Goal: Communication & Community: Answer question/provide support

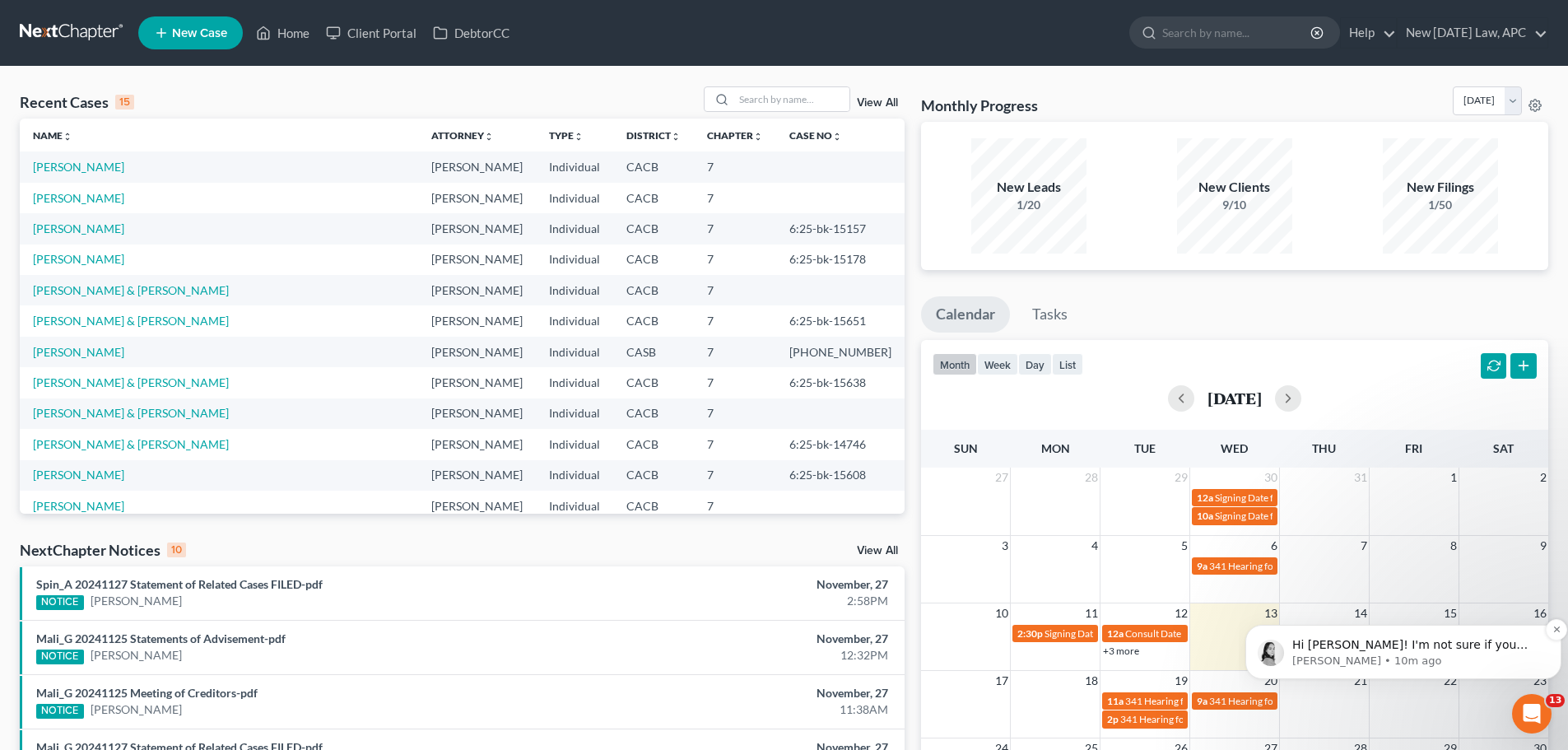
click at [1360, 646] on p "Hi [PERSON_NAME]! I'm not sure if you saw the email thread with Xactus or not. …" at bounding box center [1416, 645] width 249 height 16
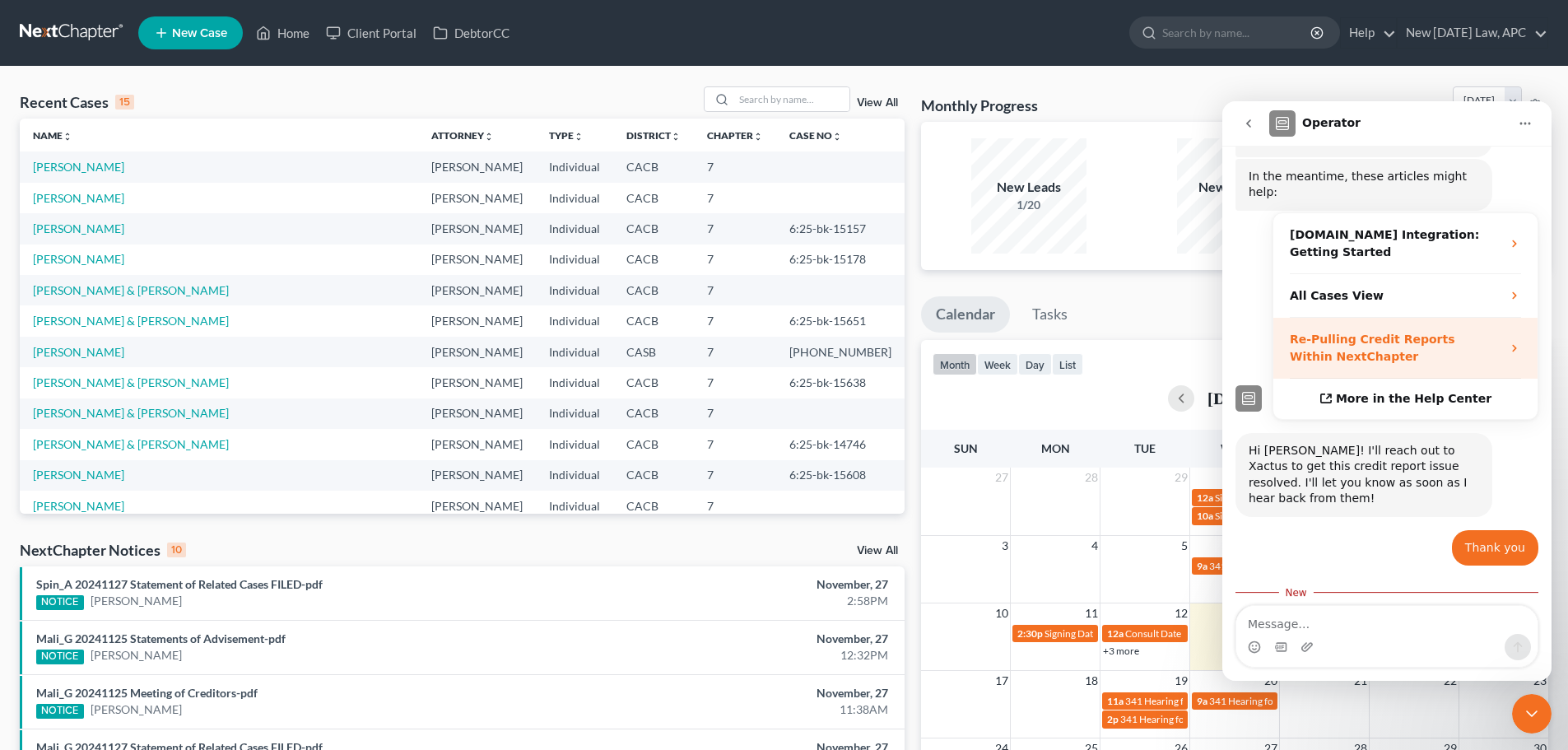
scroll to position [382, 0]
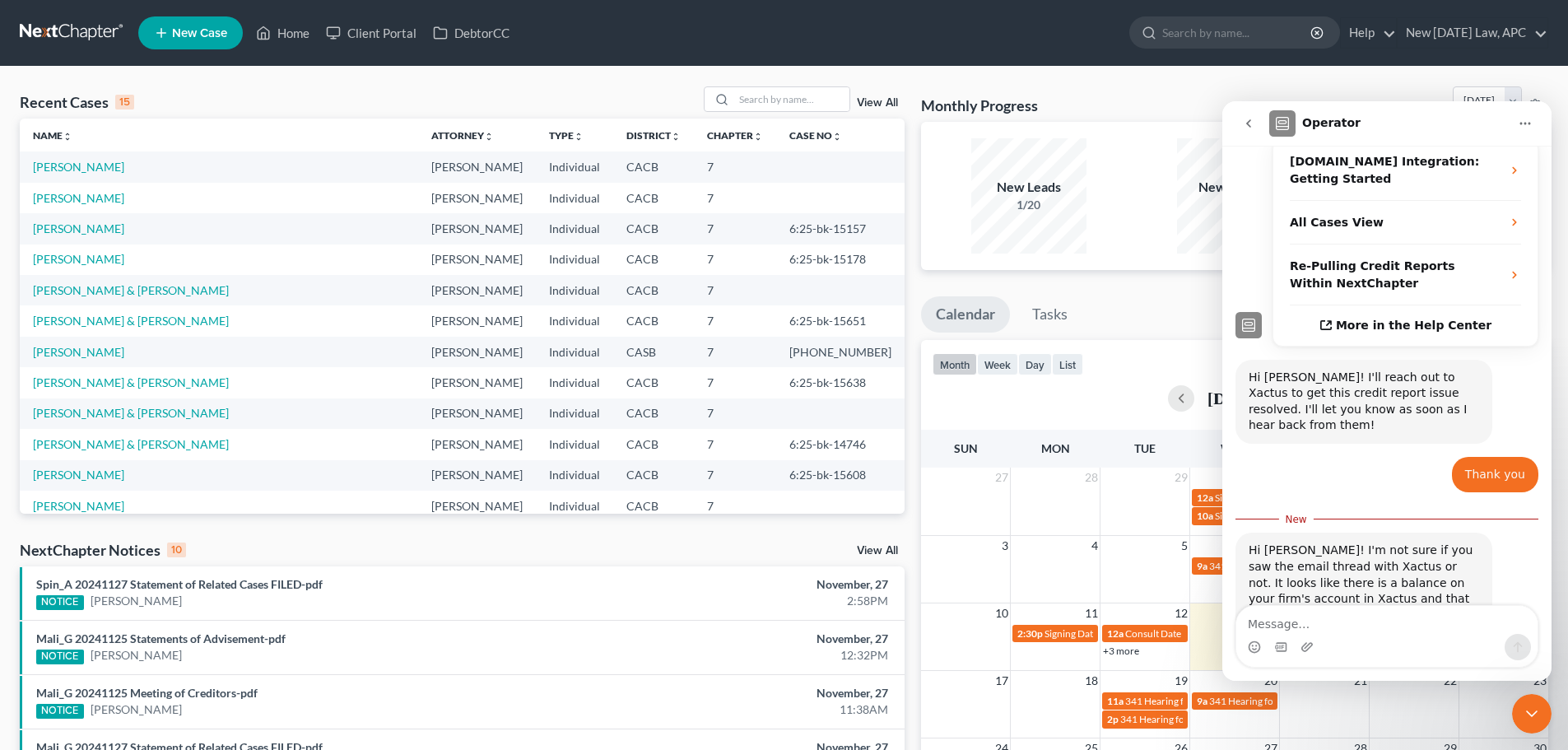
click at [1320, 621] on textarea "Message…" at bounding box center [1387, 620] width 302 height 28
click at [1447, 41] on link "New [DATE] Law, APC" at bounding box center [1473, 33] width 150 height 30
click at [1295, 81] on div "Recent Cases 15 View All Name unfold_more expand_more expand_less Attorney unfo…" at bounding box center [784, 611] width 1568 height 1089
click at [1253, 127] on icon "go back" at bounding box center [1248, 123] width 13 height 13
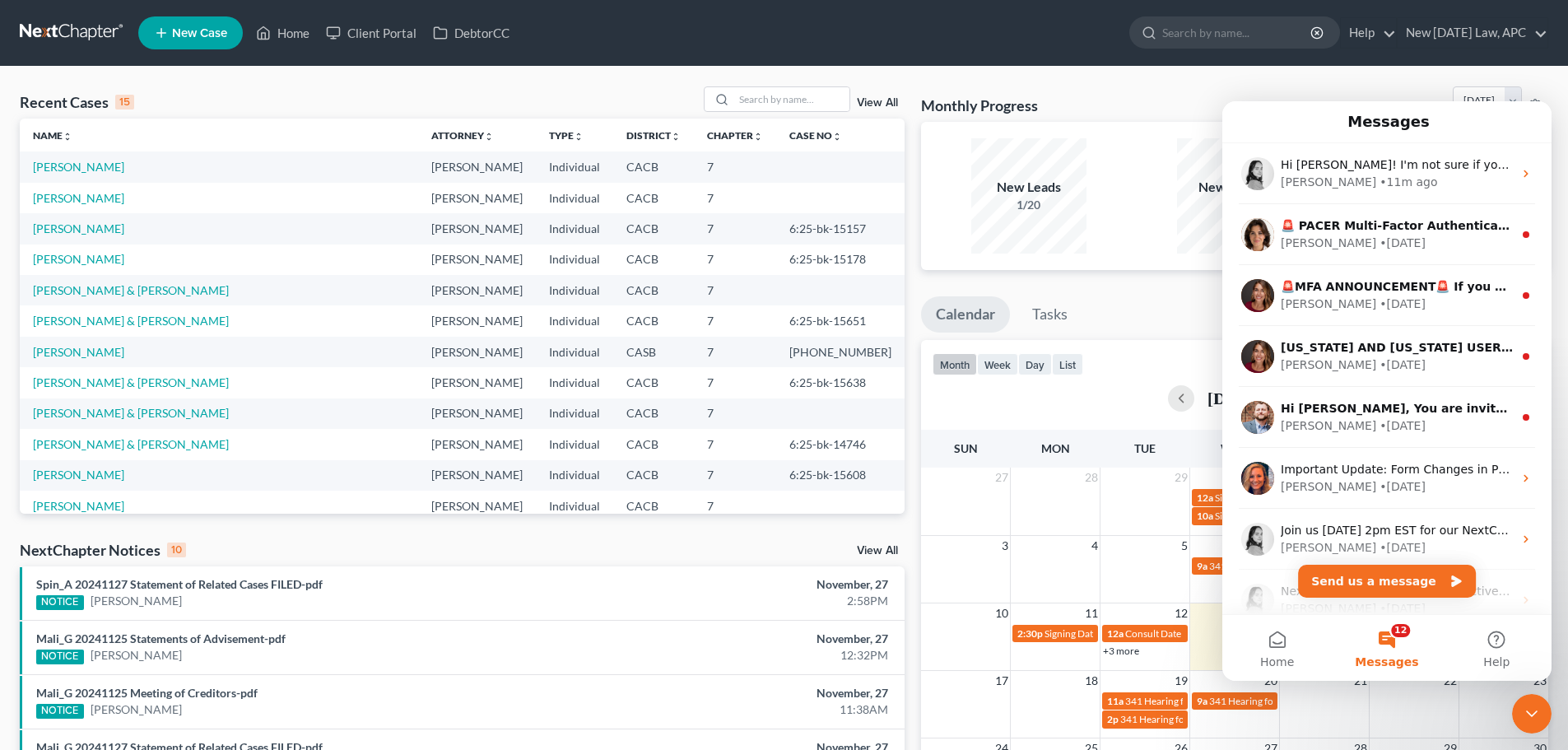
click at [1538, 709] on icon "Close Intercom Messenger" at bounding box center [1532, 714] width 20 height 20
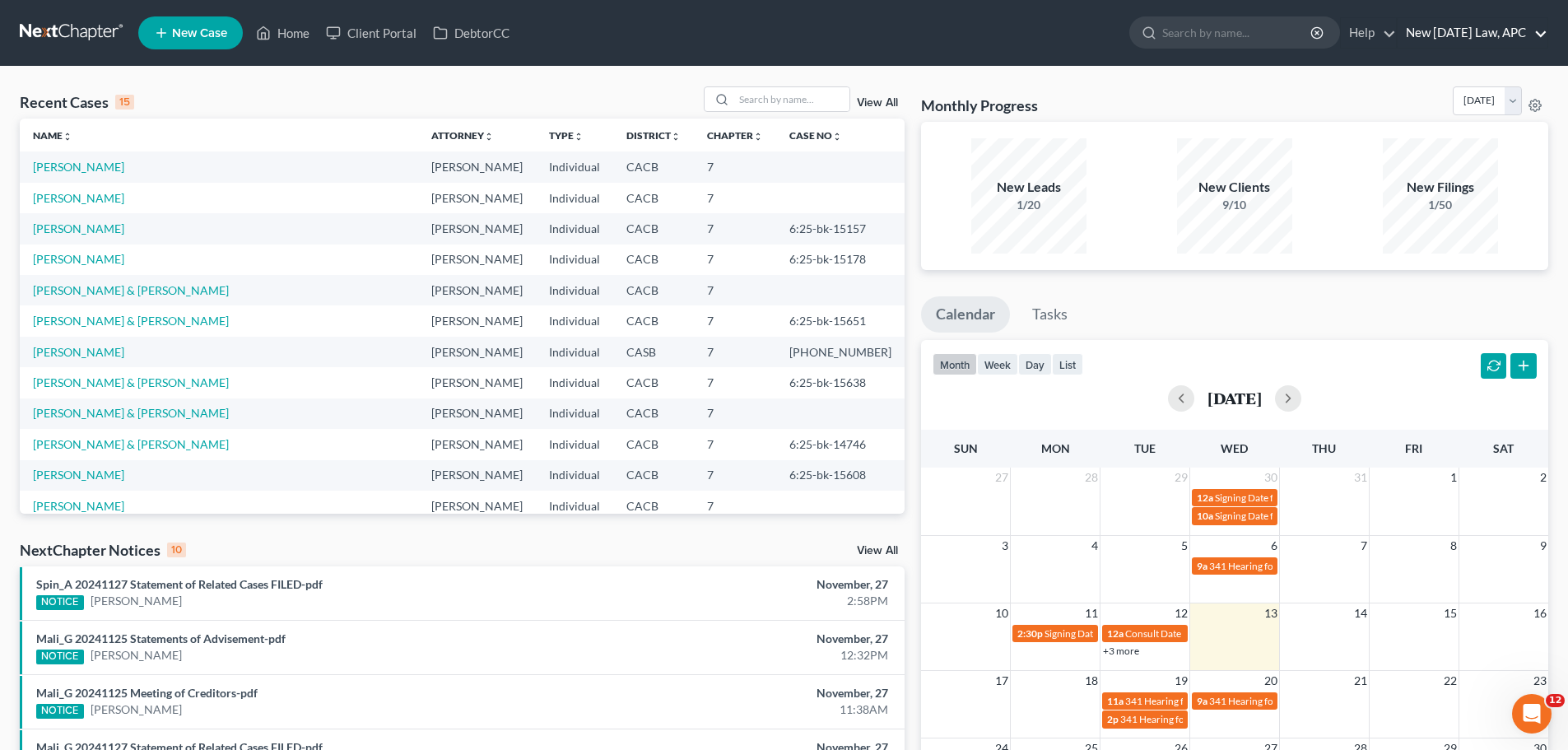
click at [1426, 21] on link "New [DATE] Law, APC" at bounding box center [1473, 33] width 150 height 30
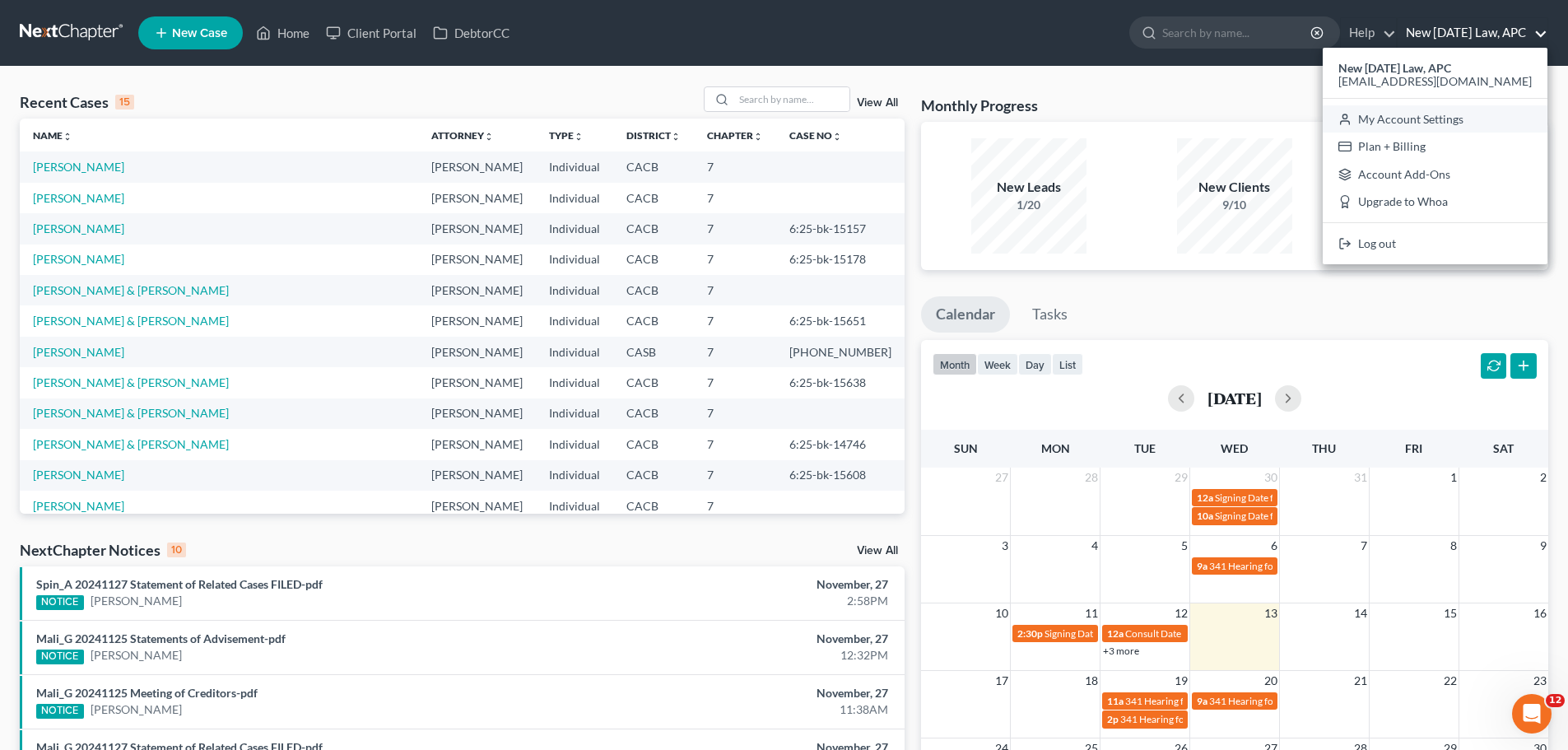
click at [1427, 110] on link "My Account Settings" at bounding box center [1435, 120] width 225 height 28
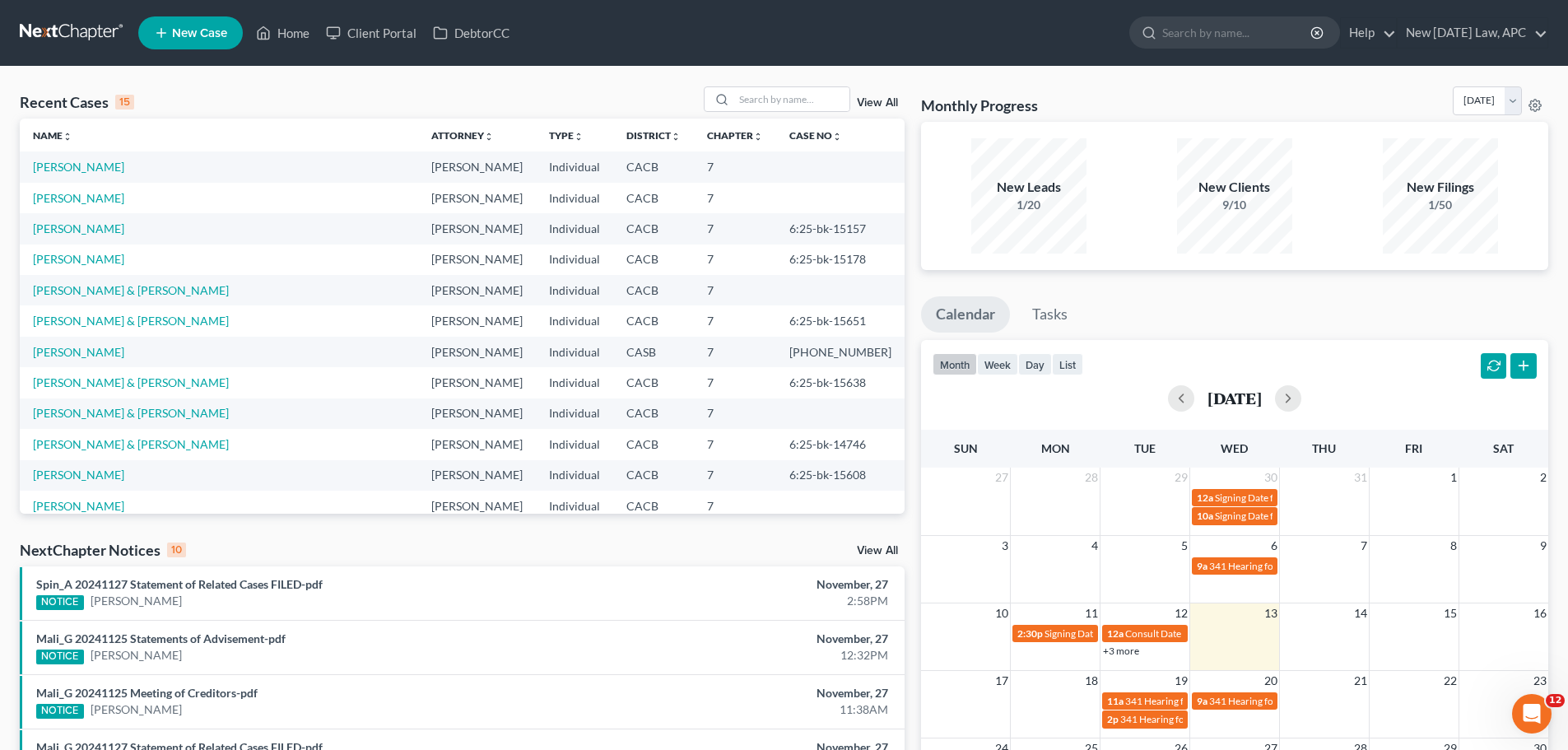
select select "7"
select select "29"
select select "4"
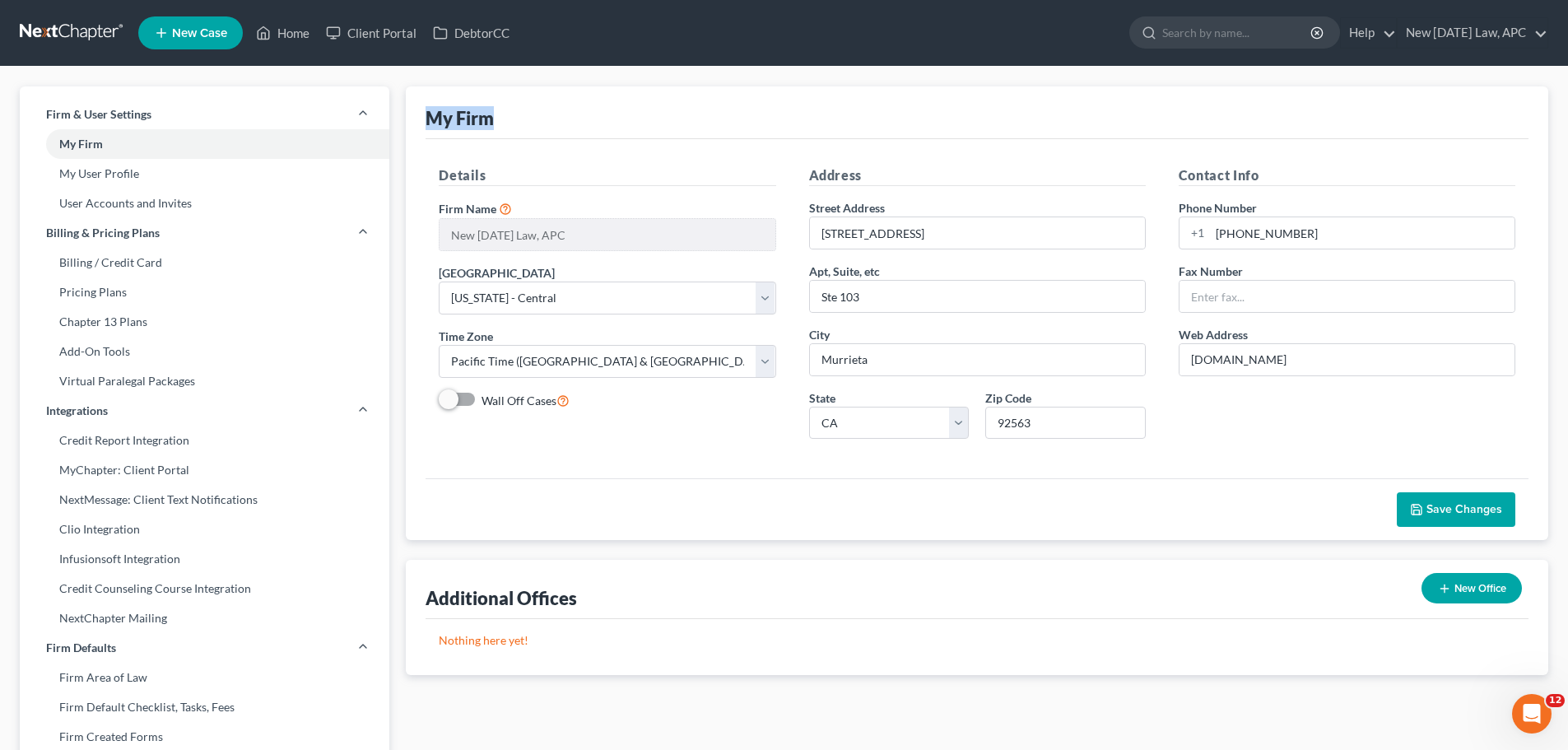
drag, startPoint x: 420, startPoint y: 111, endPoint x: 530, endPoint y: 124, distance: 110.8
click at [528, 124] on div "My Firm Details Firm Name * New Tomorrow Law, APC Primary District Select Alaba…" at bounding box center [977, 314] width 1143 height 453
click at [555, 119] on div "My Firm" at bounding box center [977, 113] width 1104 height 53
click at [119, 213] on link "User Accounts and Invites" at bounding box center [205, 204] width 370 height 30
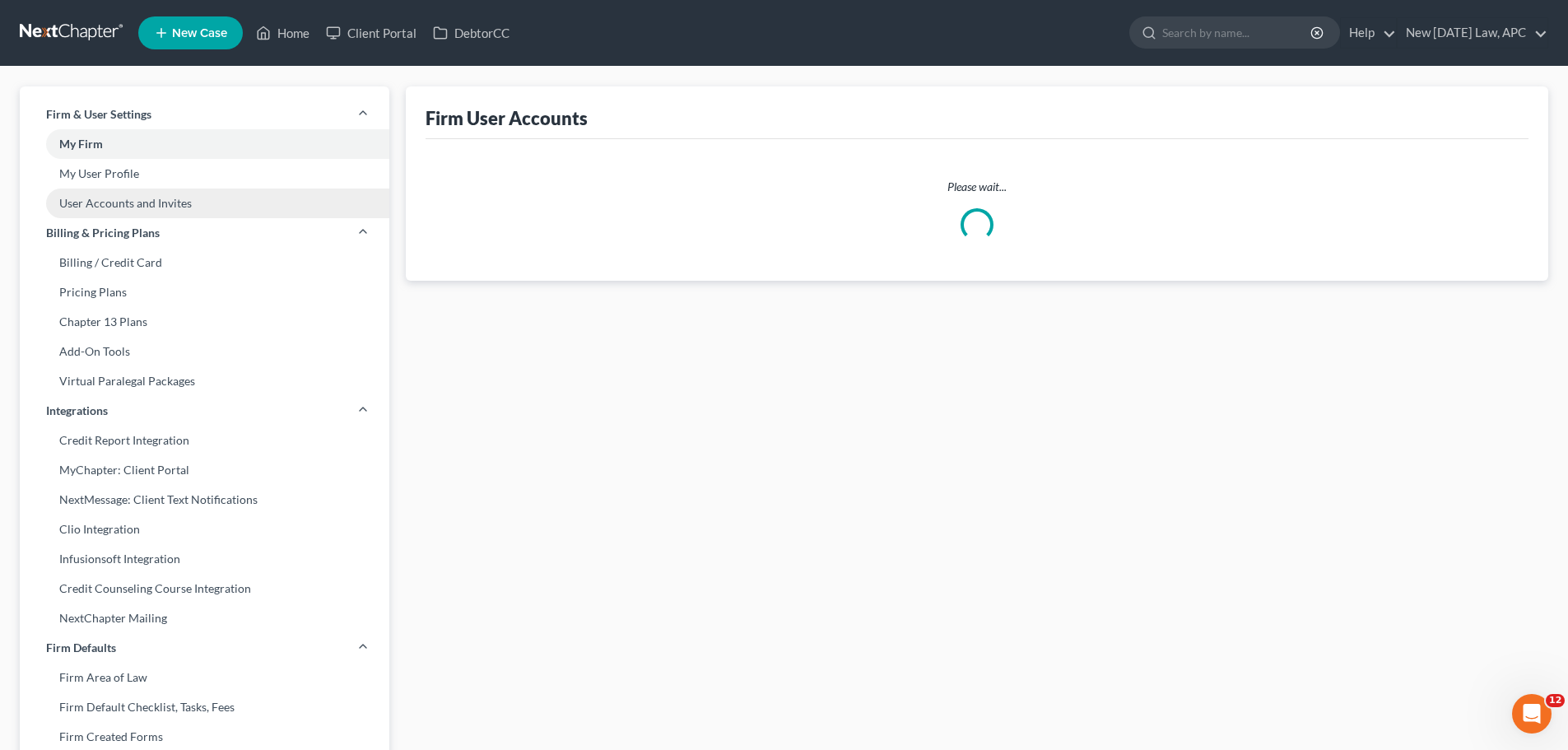
select select "0"
select select "2"
select select "0"
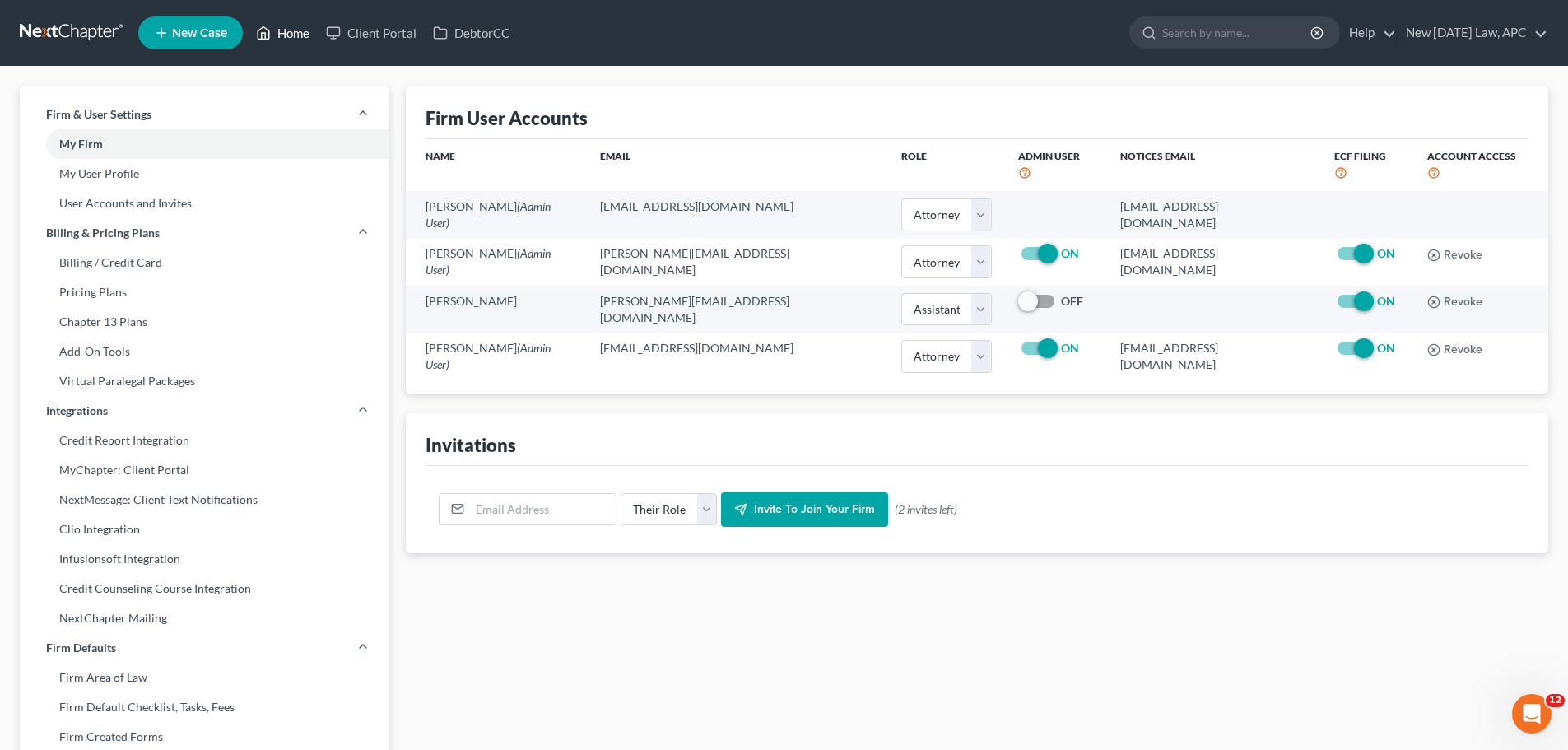
click at [289, 33] on link "Home" at bounding box center [283, 33] width 70 height 30
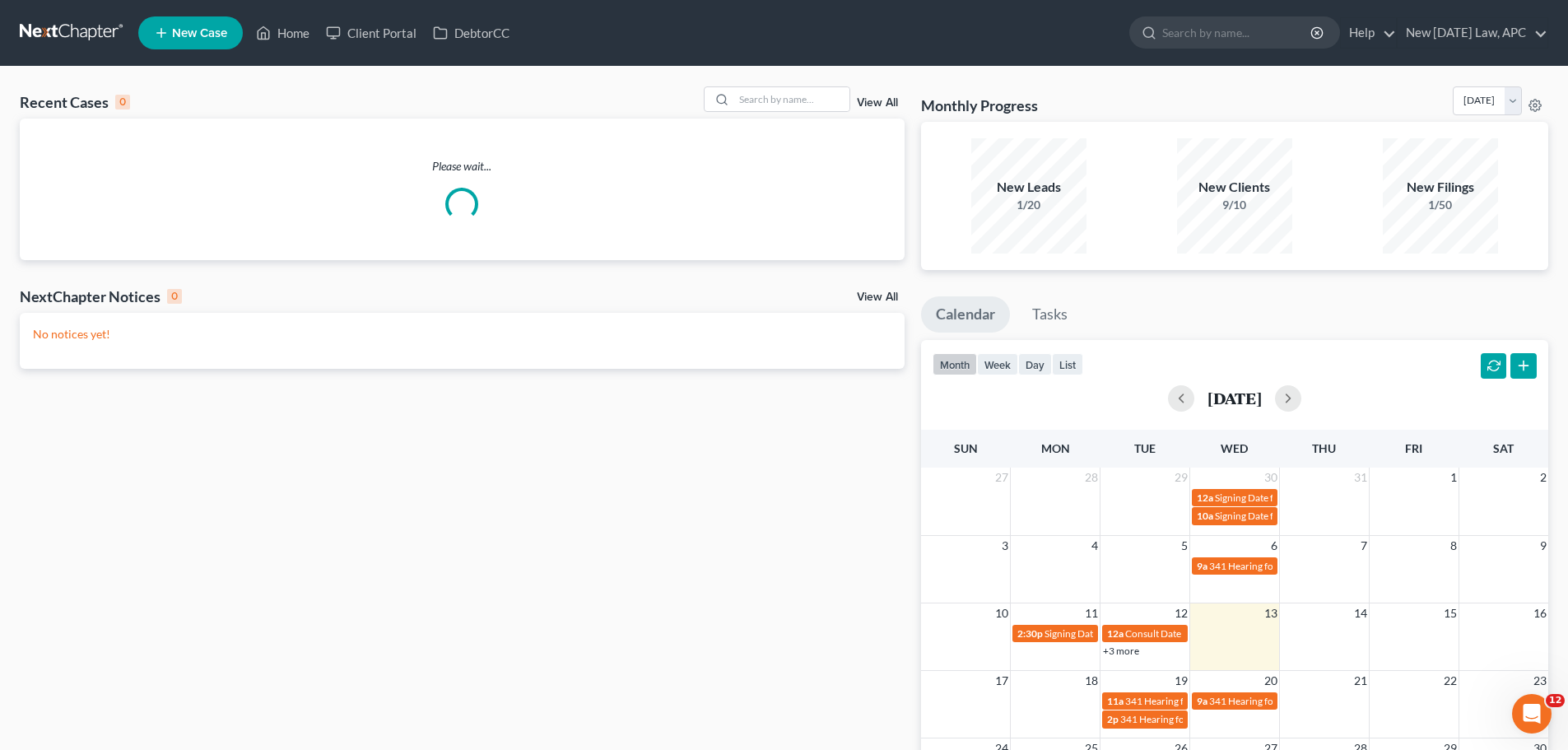
click at [1531, 715] on icon "Open Intercom Messenger" at bounding box center [1532, 713] width 12 height 13
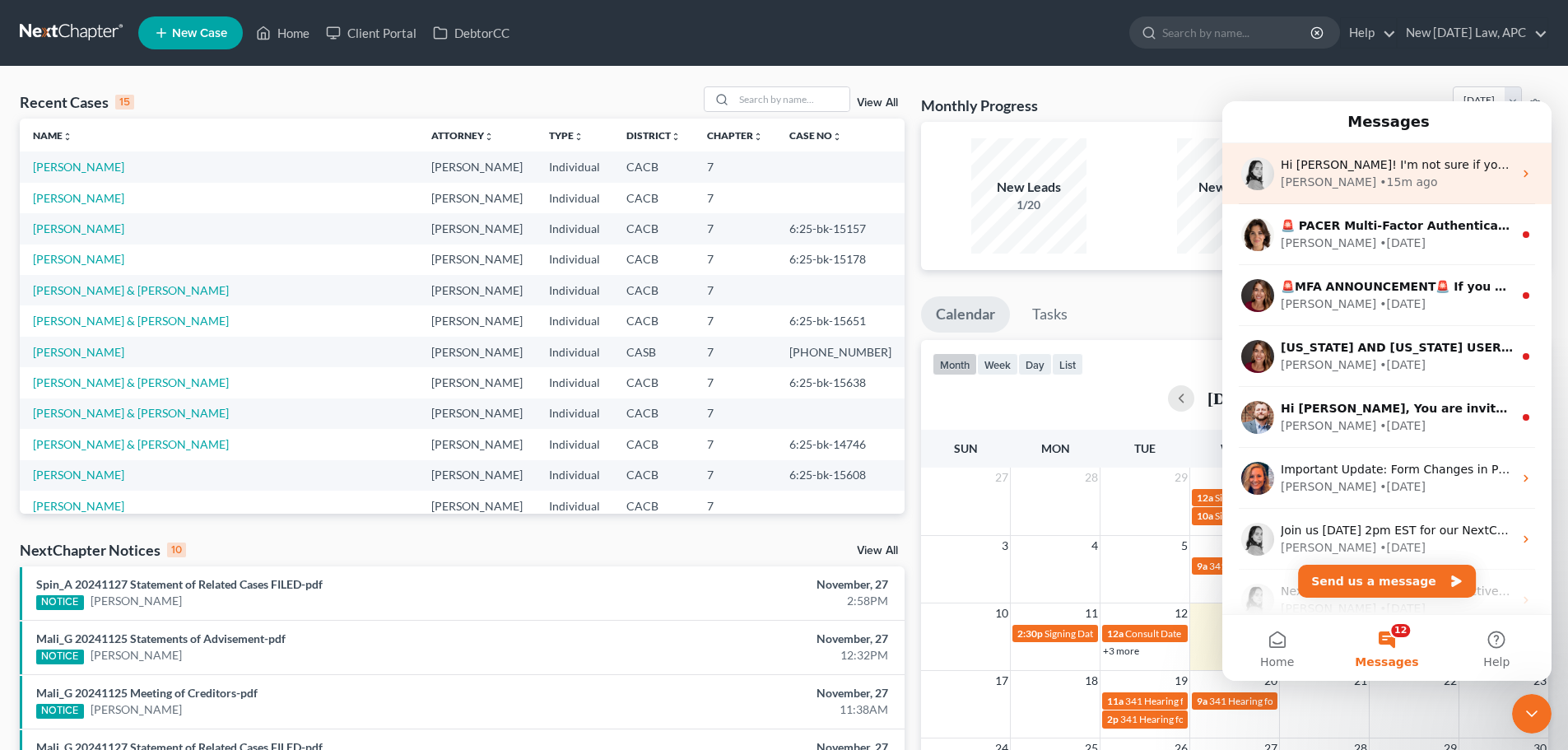
click at [1364, 192] on div "Hi Allison! I'm not sure if you saw the email thread with Xactus or not. It loo…" at bounding box center [1387, 173] width 330 height 61
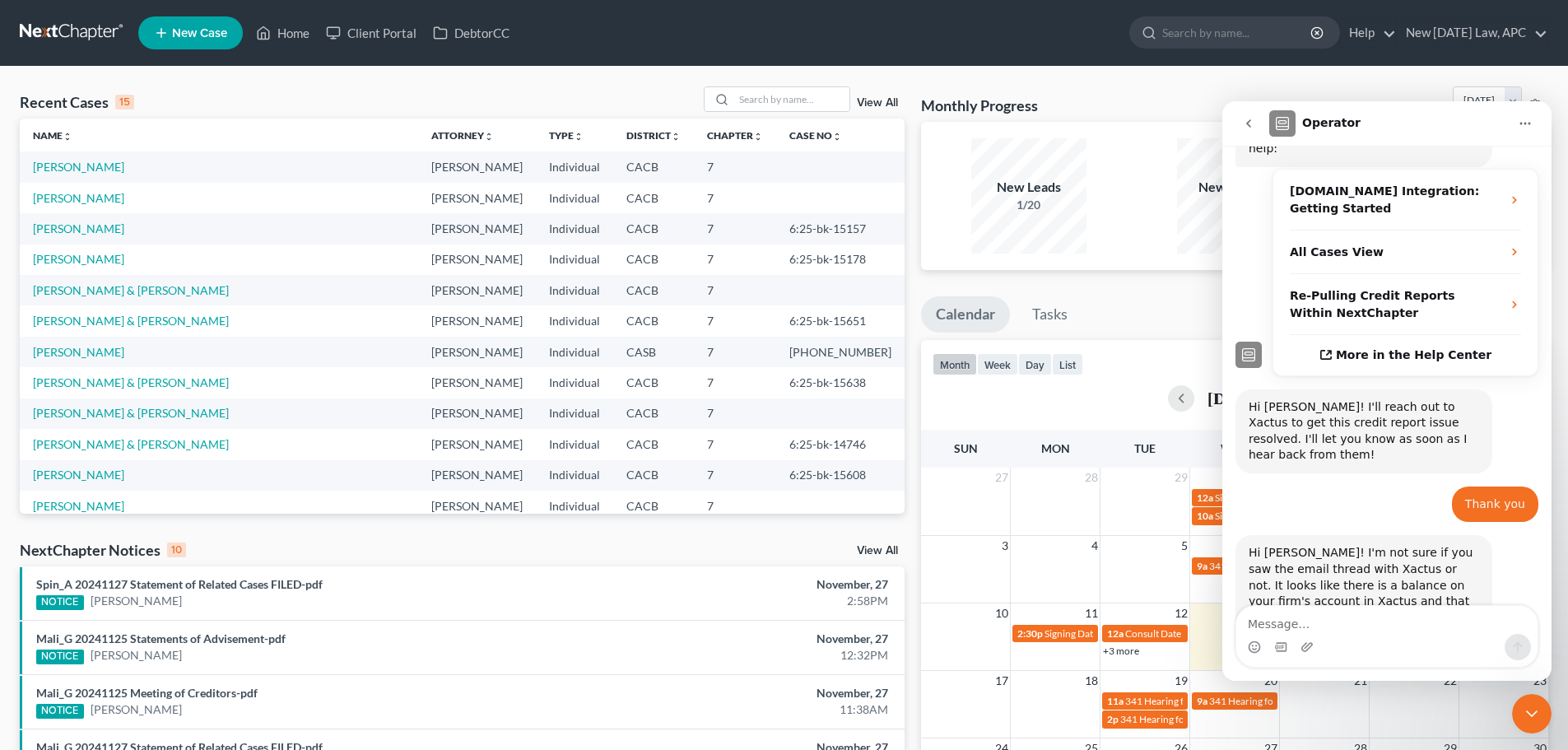
click at [1281, 625] on textarea "Message…" at bounding box center [1387, 620] width 302 height 28
click at [1282, 625] on textarea "Message…" at bounding box center [1387, 620] width 302 height 28
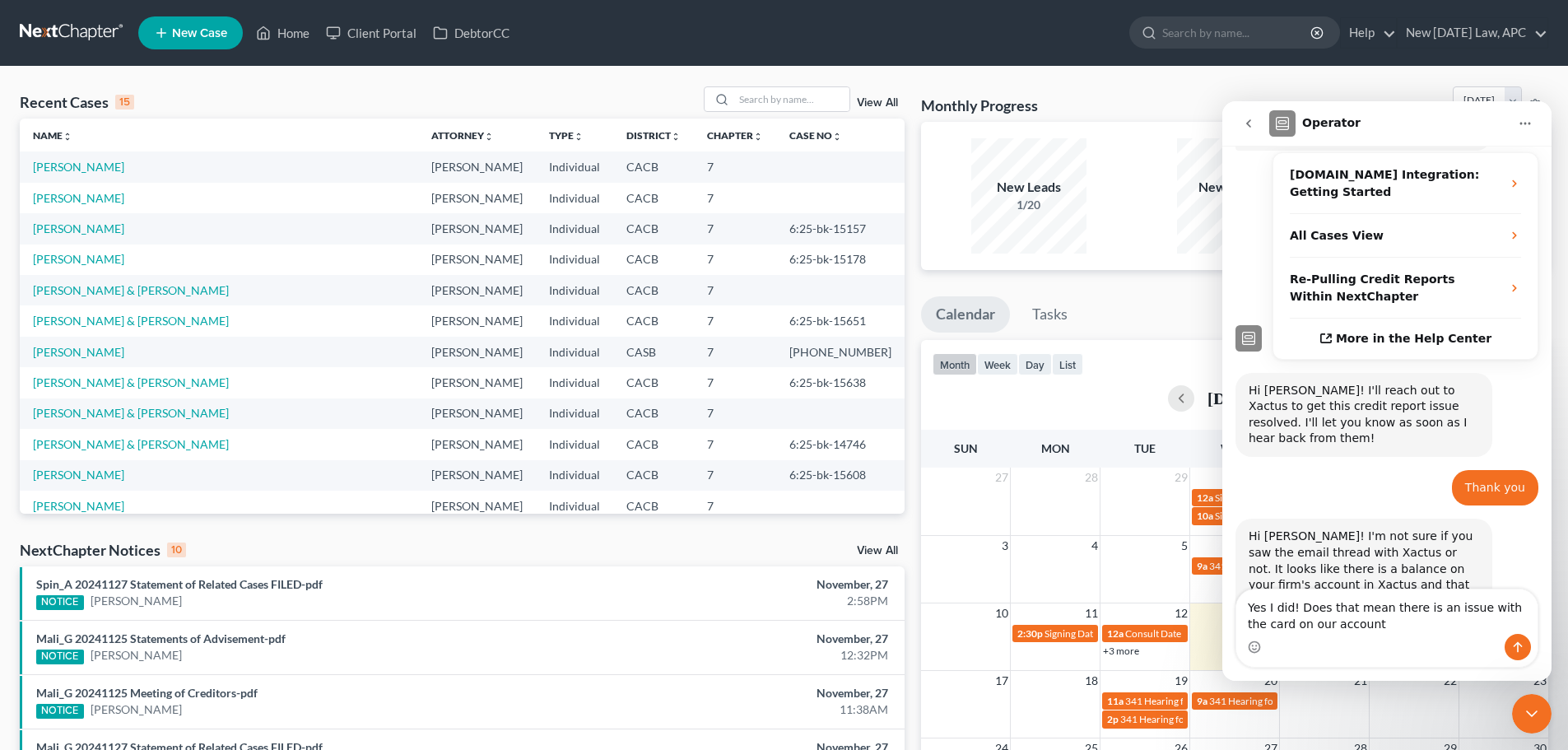
type textarea "Yes I did! Does that mean there is an issue with the card on our account?"
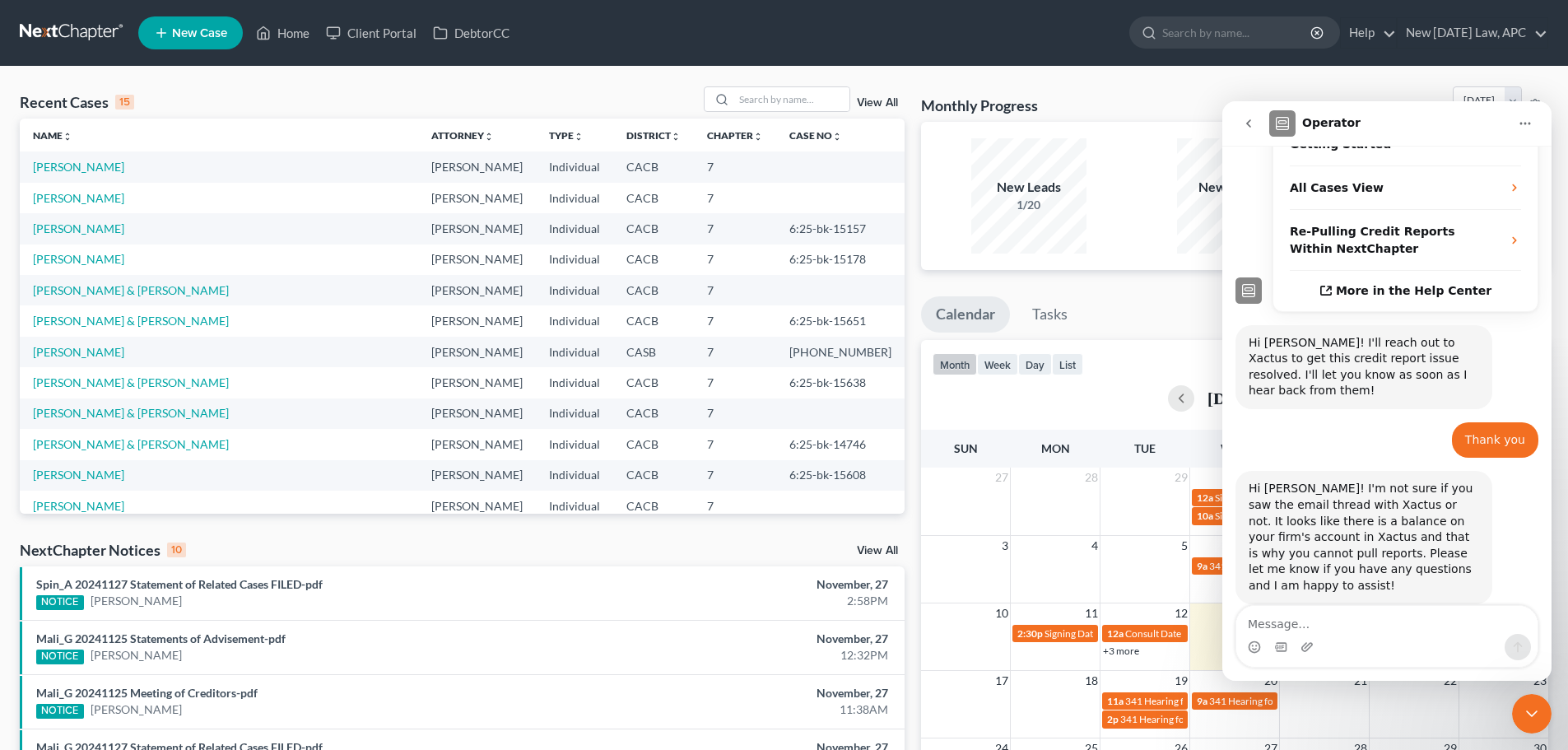
scroll to position [420, 0]
click at [1534, 714] on icon "Close Intercom Messenger" at bounding box center [1532, 713] width 12 height 7
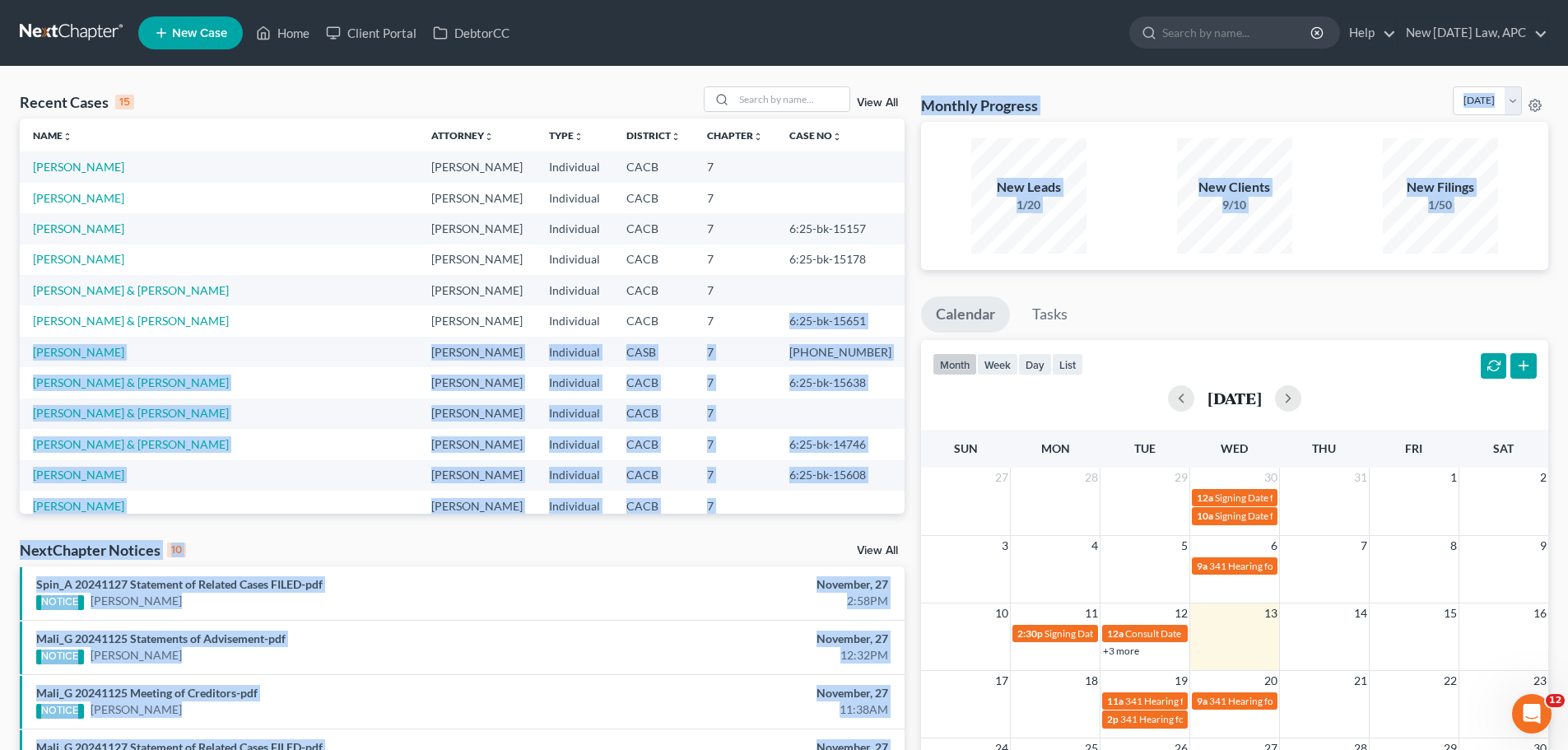
drag, startPoint x: 780, startPoint y: 315, endPoint x: 921, endPoint y: 320, distance: 141.1
click at [921, 320] on div "Recent Cases 15 View All Name unfold_more expand_more expand_less Attorney unfo…" at bounding box center [784, 611] width 1545 height 1049
click at [776, 341] on td "[PHONE_NUMBER]" at bounding box center [840, 352] width 129 height 30
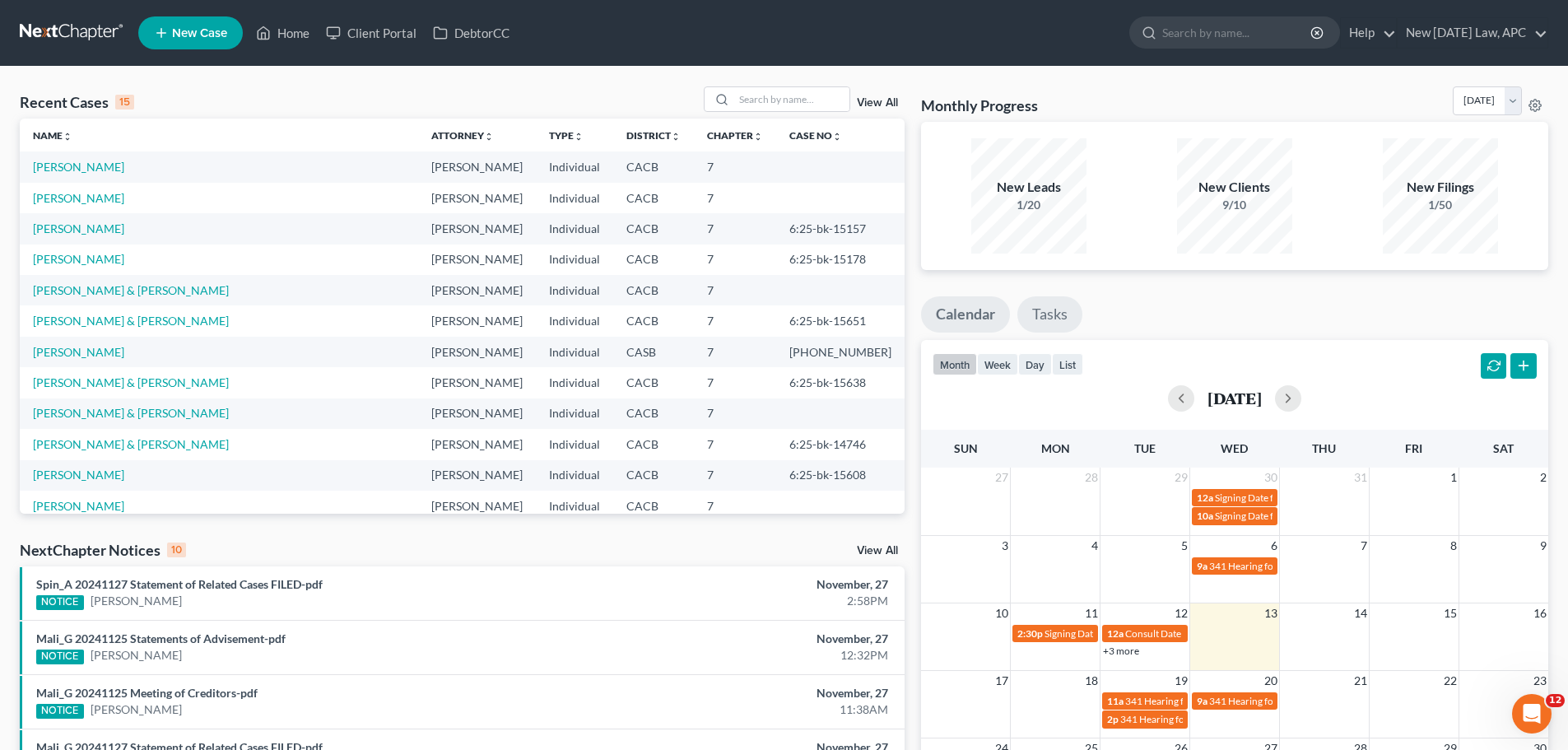
click at [1047, 306] on link "Tasks" at bounding box center [1050, 315] width 65 height 36
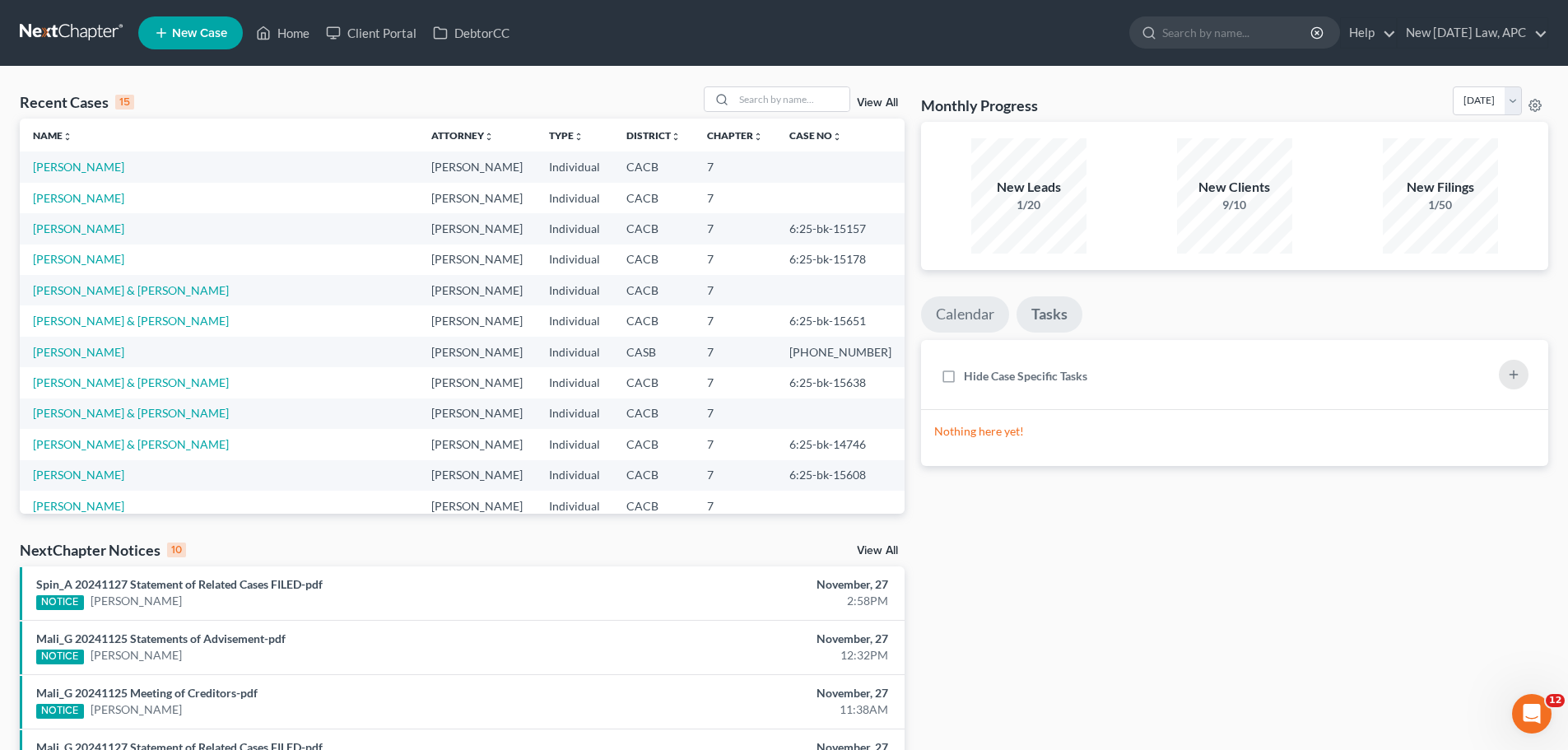
click at [968, 330] on link "Calendar" at bounding box center [965, 315] width 88 height 36
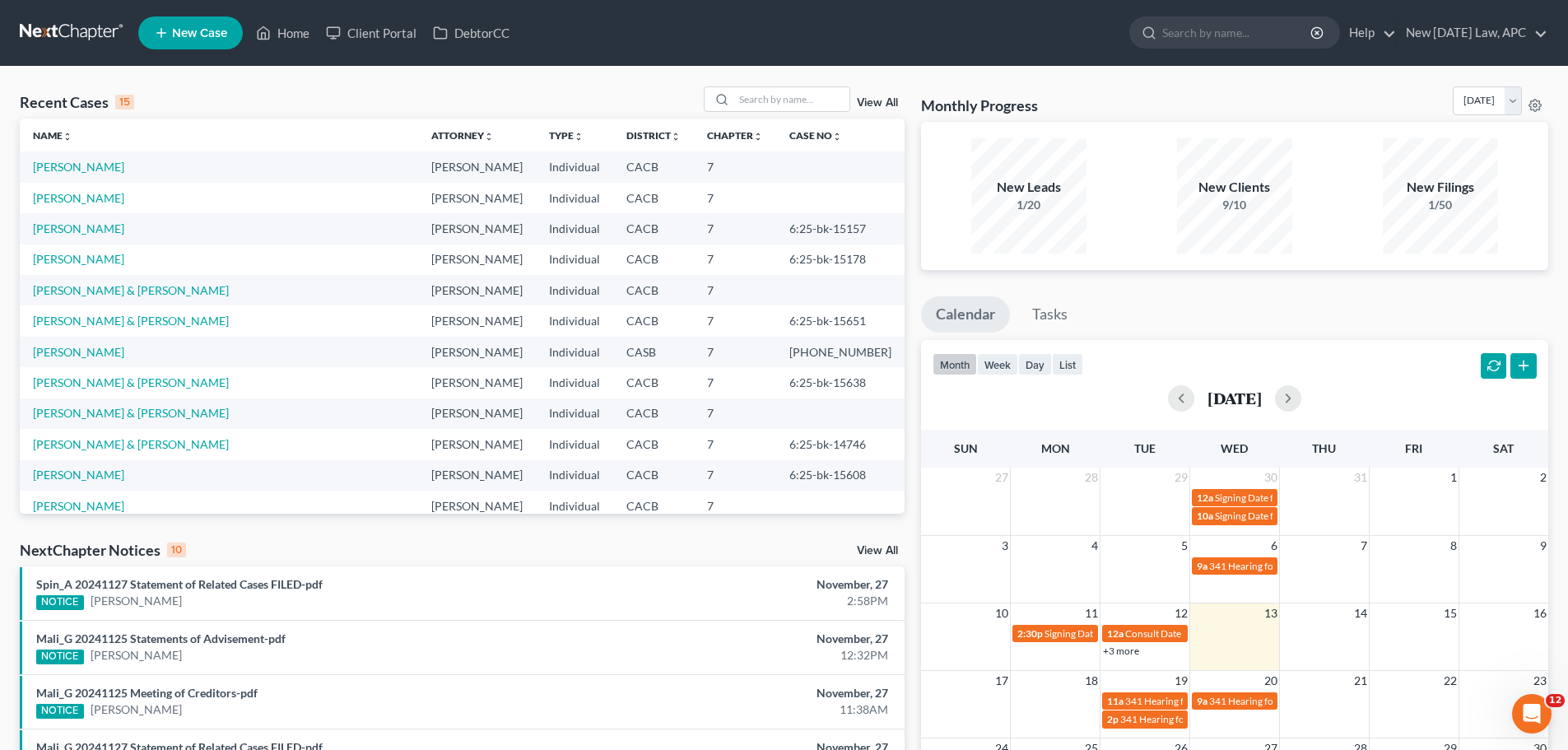
scroll to position [484, 0]
drag, startPoint x: 1038, startPoint y: 320, endPoint x: 986, endPoint y: 321, distance: 52.0
click at [1038, 320] on link "Tasks" at bounding box center [1050, 315] width 65 height 36
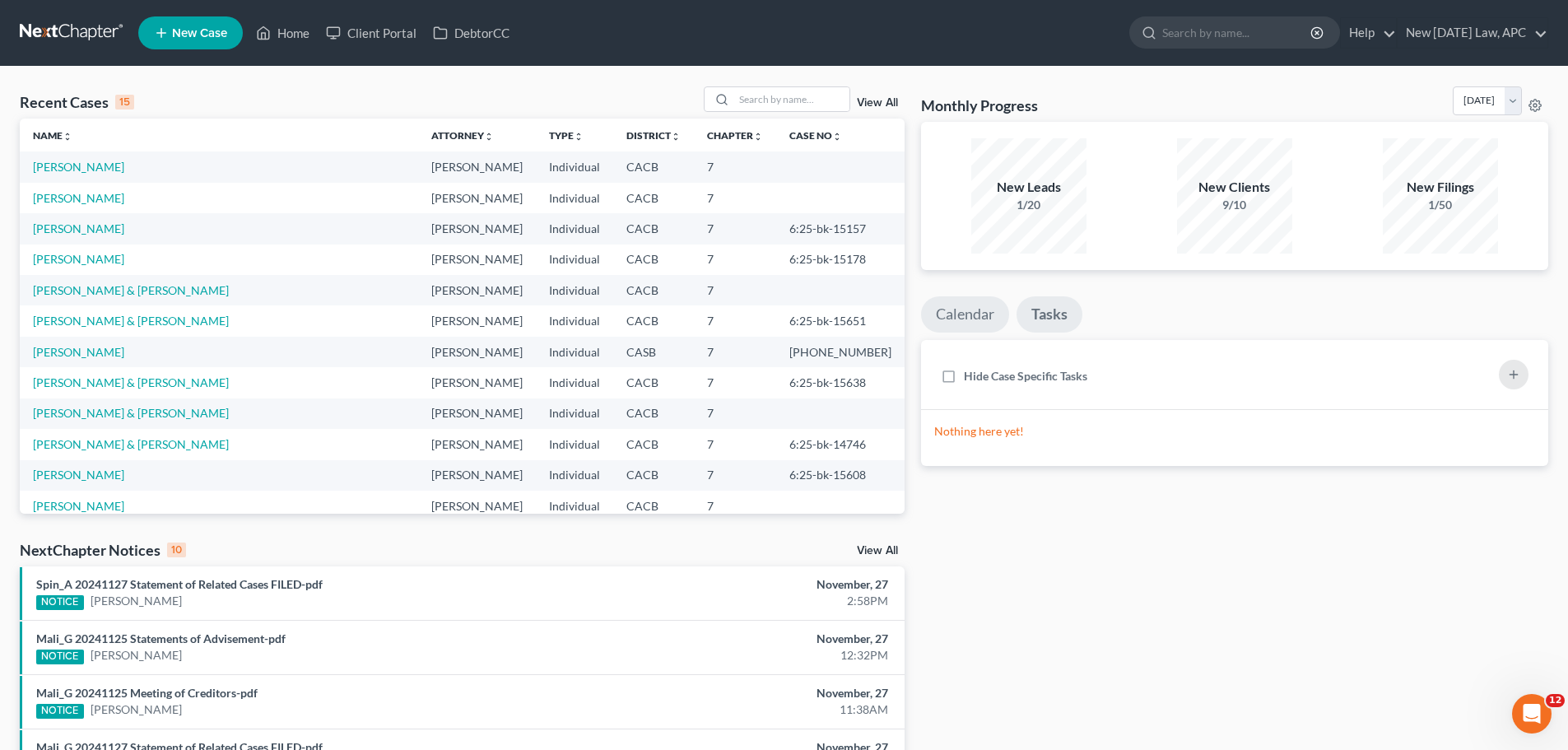
click at [968, 321] on link "Calendar" at bounding box center [965, 315] width 88 height 36
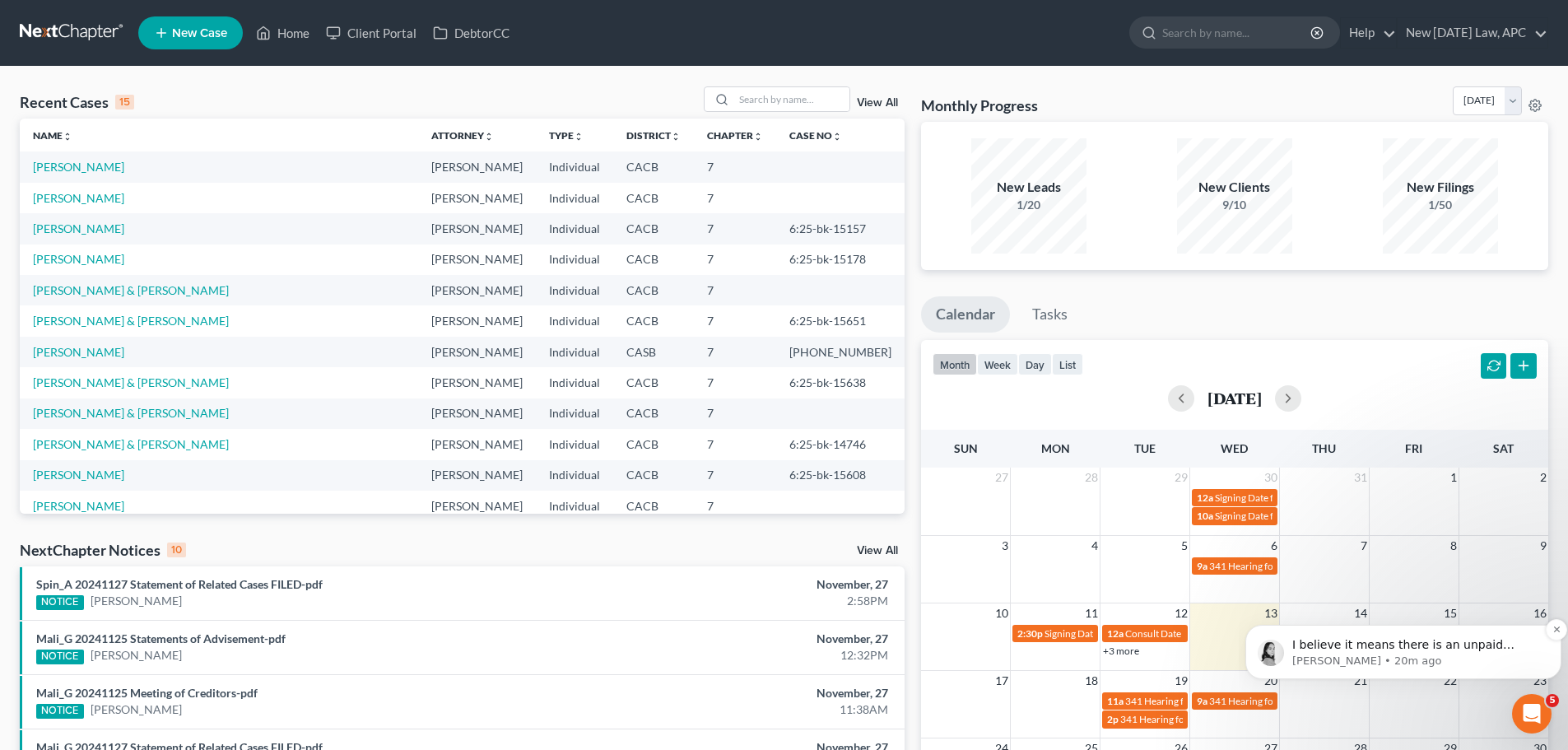
click at [1409, 667] on p "[PERSON_NAME] • 20m ago" at bounding box center [1416, 660] width 249 height 15
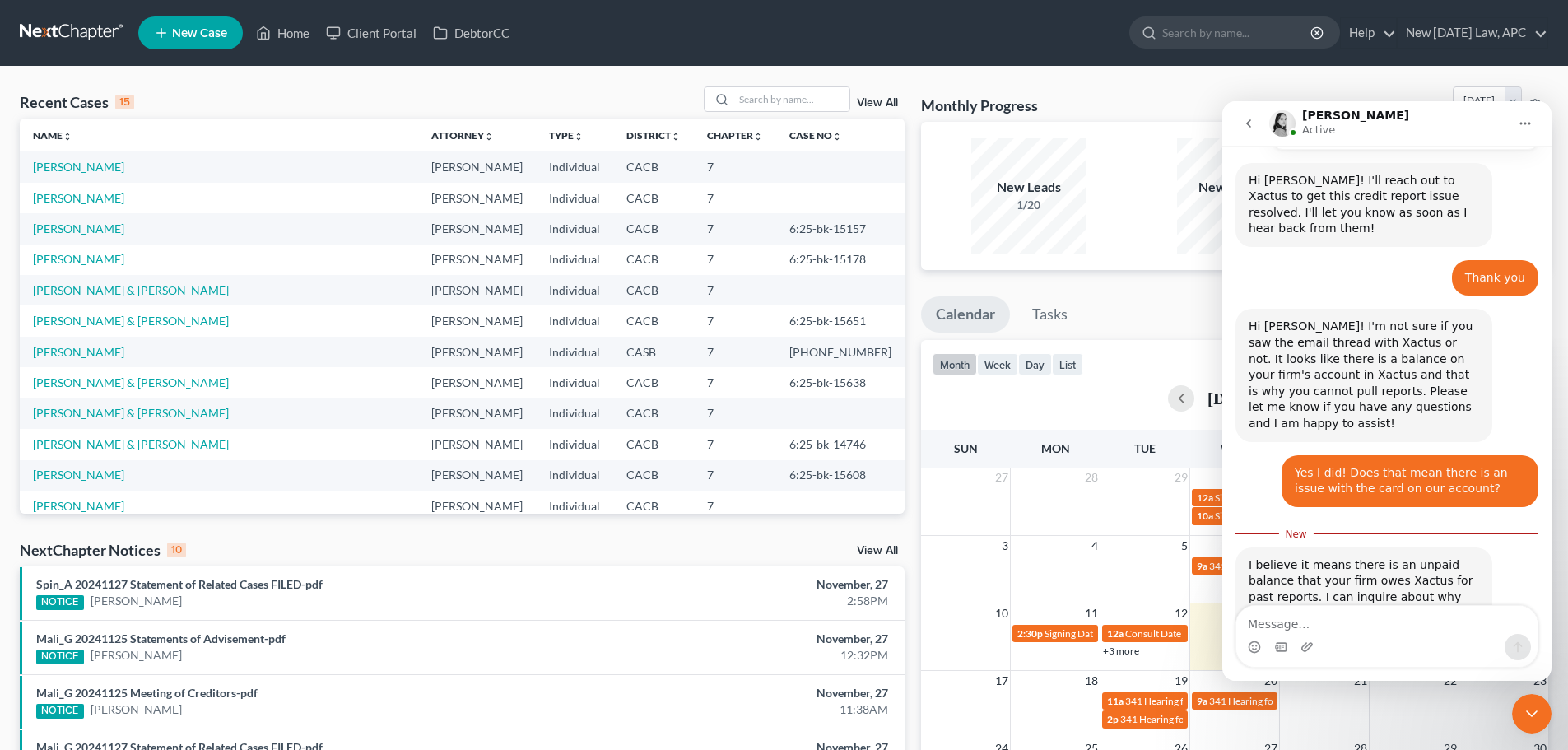
scroll to position [593, 0]
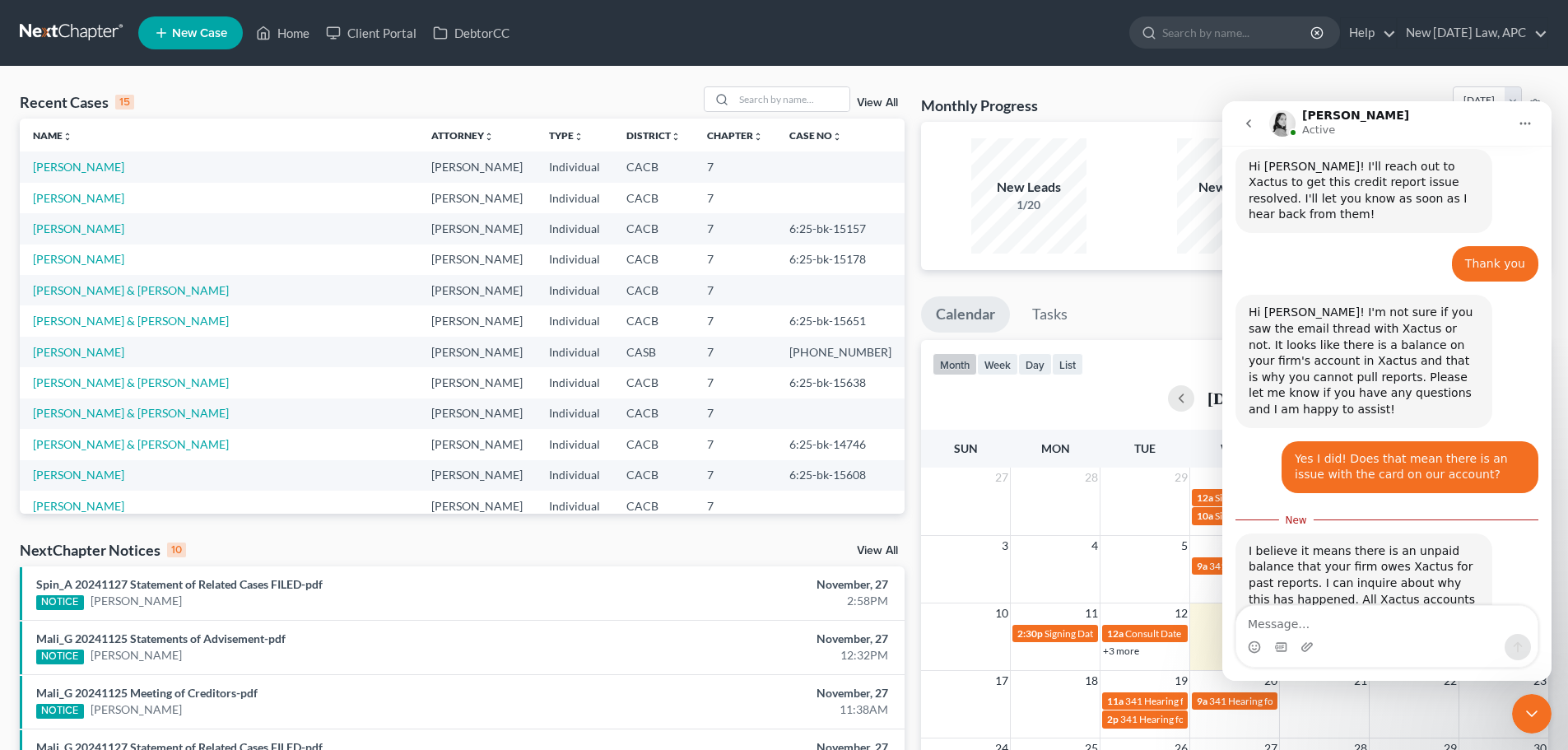
click at [1324, 620] on textarea "Message…" at bounding box center [1387, 620] width 302 height 28
click at [1330, 619] on textarea "Message…" at bounding box center [1387, 620] width 302 height 28
click at [1330, 618] on textarea "Message…" at bounding box center [1387, 620] width 302 height 28
type textarea "I saw your newest email. Thank you for your help"
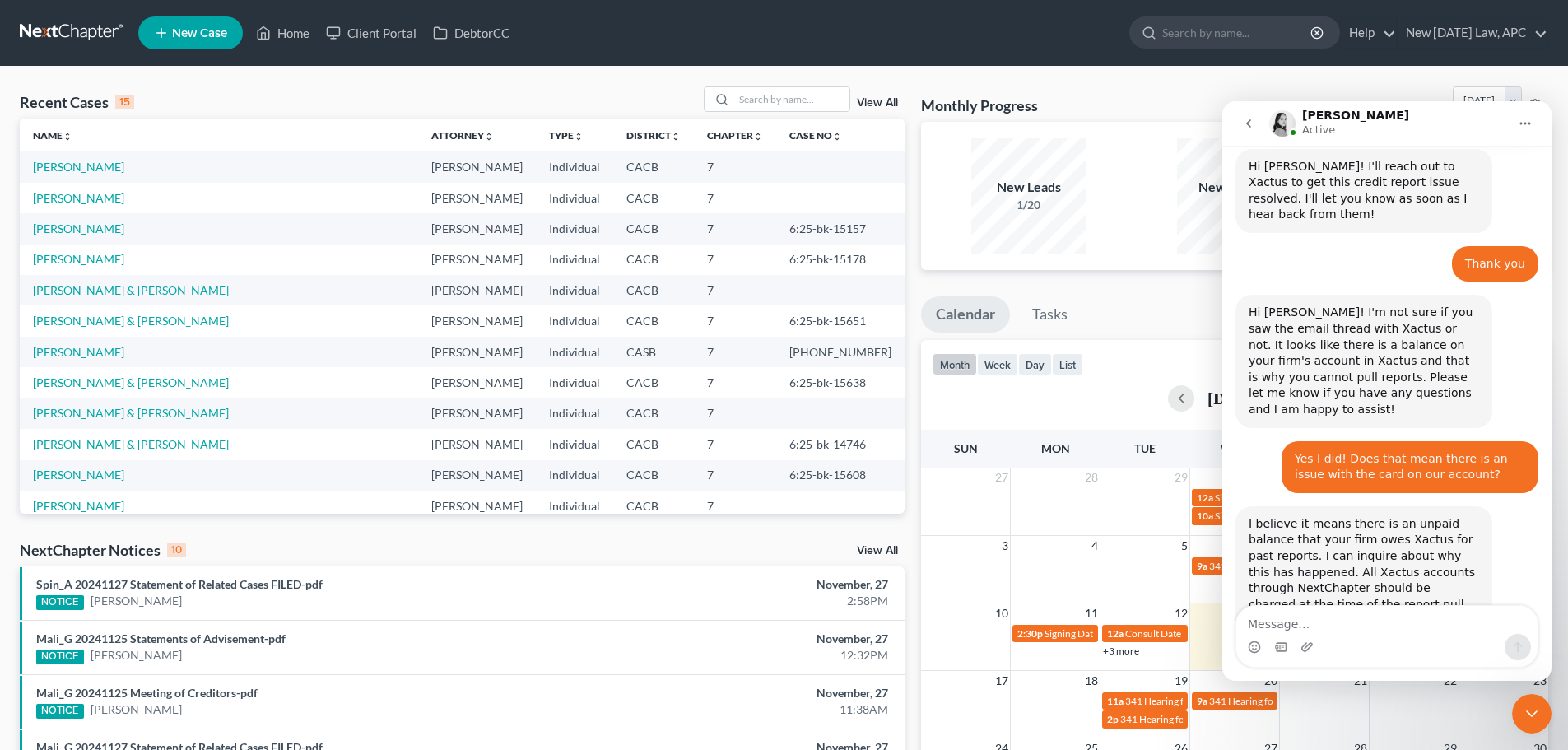
scroll to position [632, 0]
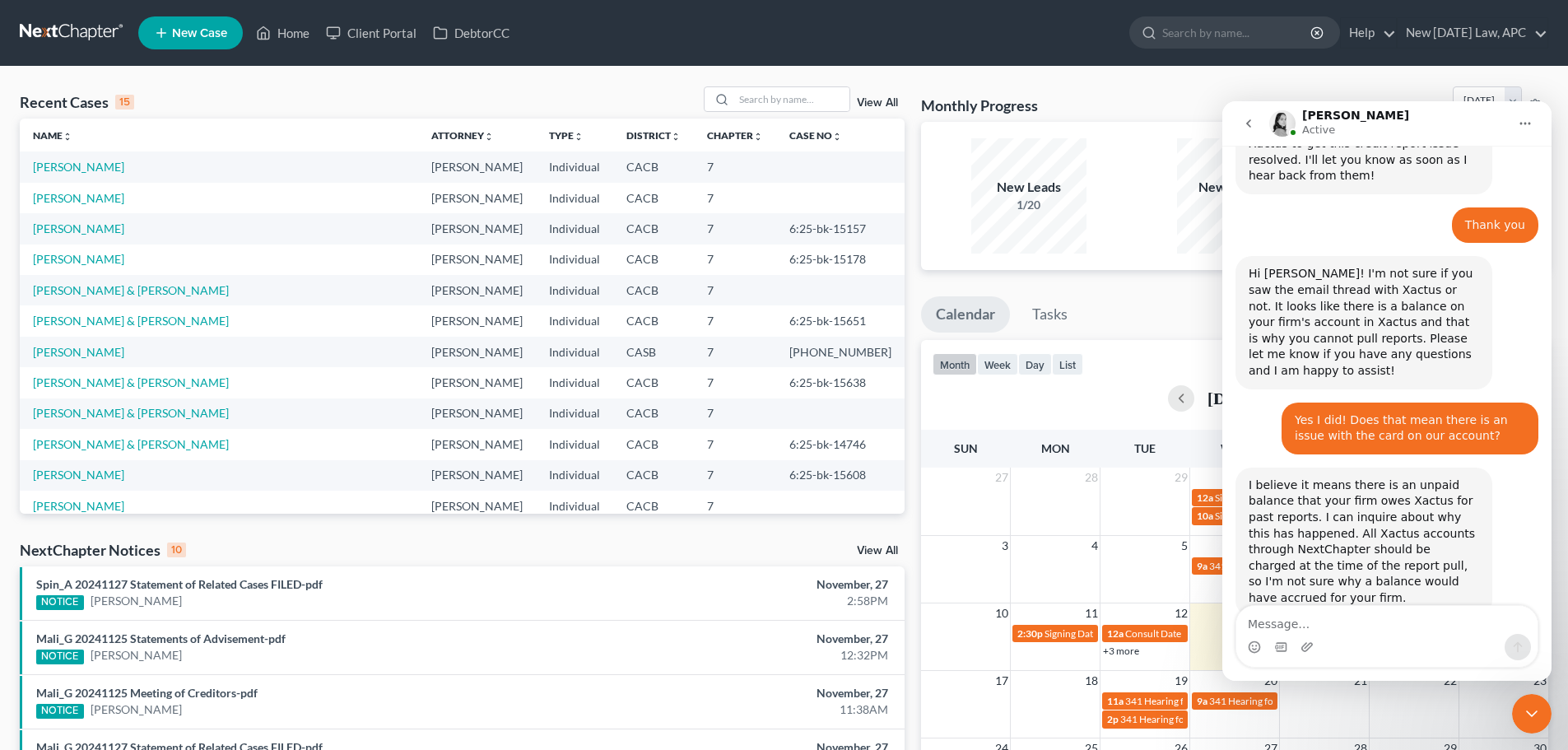
click at [1522, 708] on icon "Close Intercom Messenger" at bounding box center [1532, 714] width 20 height 20
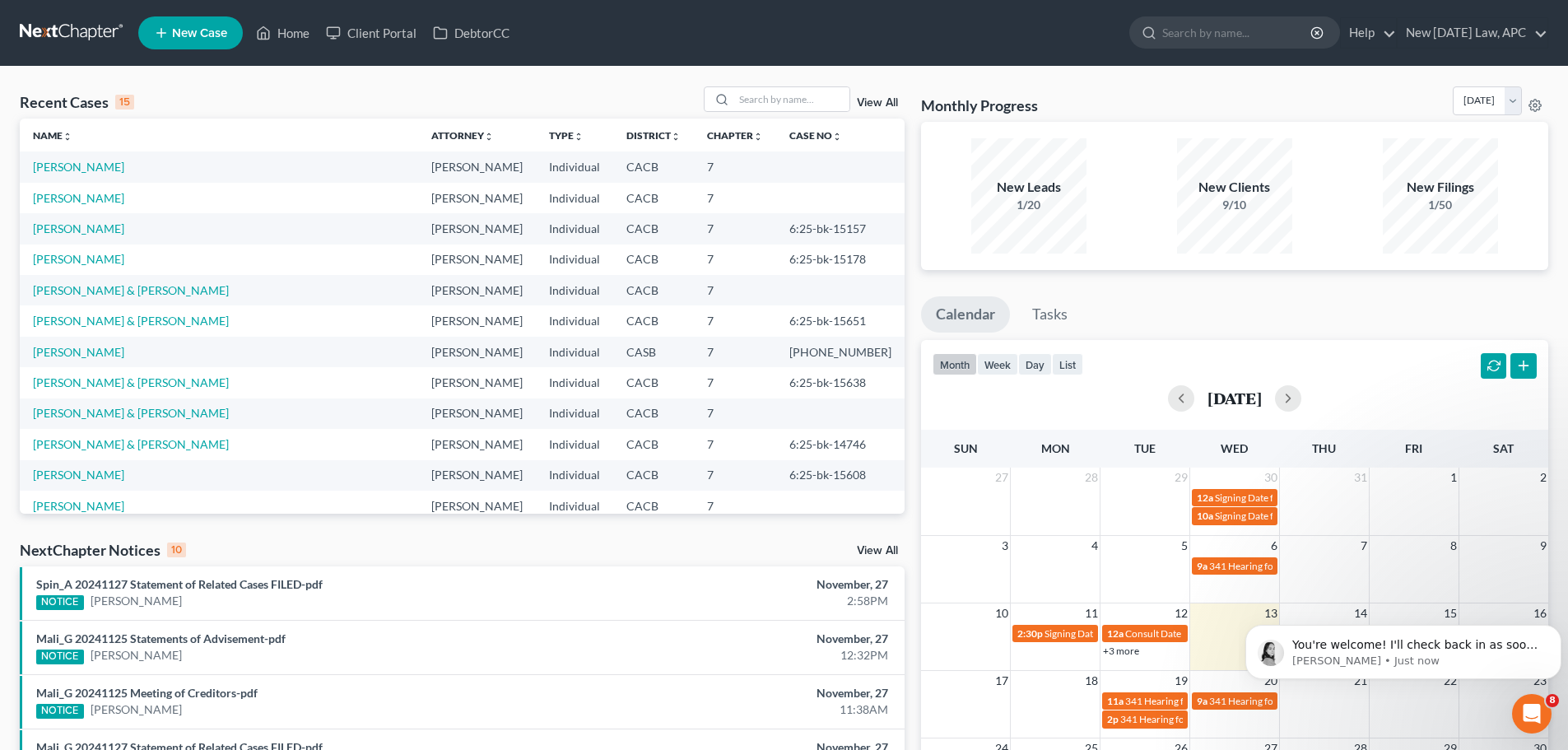
scroll to position [713, 0]
click at [1522, 719] on icon "Open Intercom Messenger" at bounding box center [1532, 713] width 27 height 27
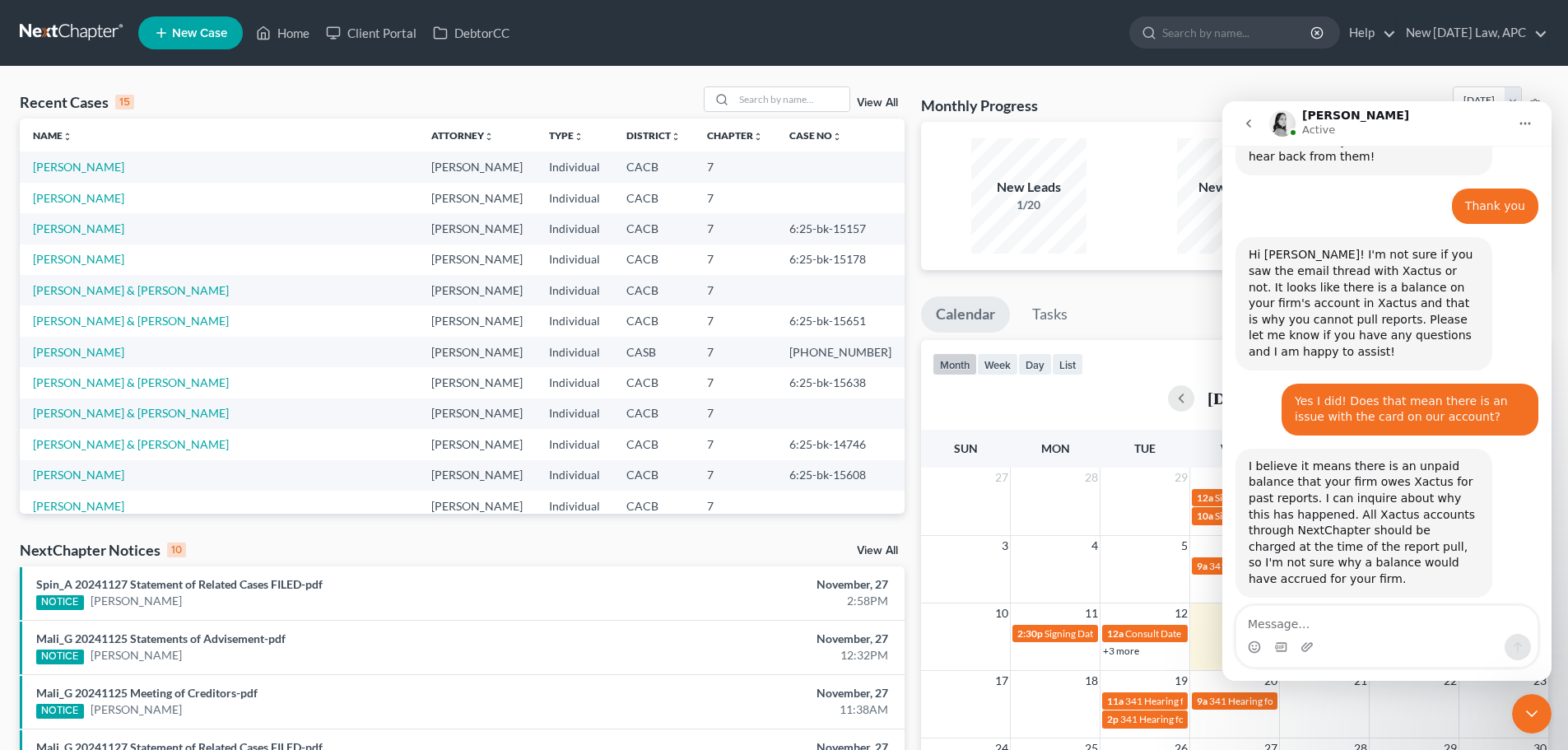
scroll to position [740, 0]
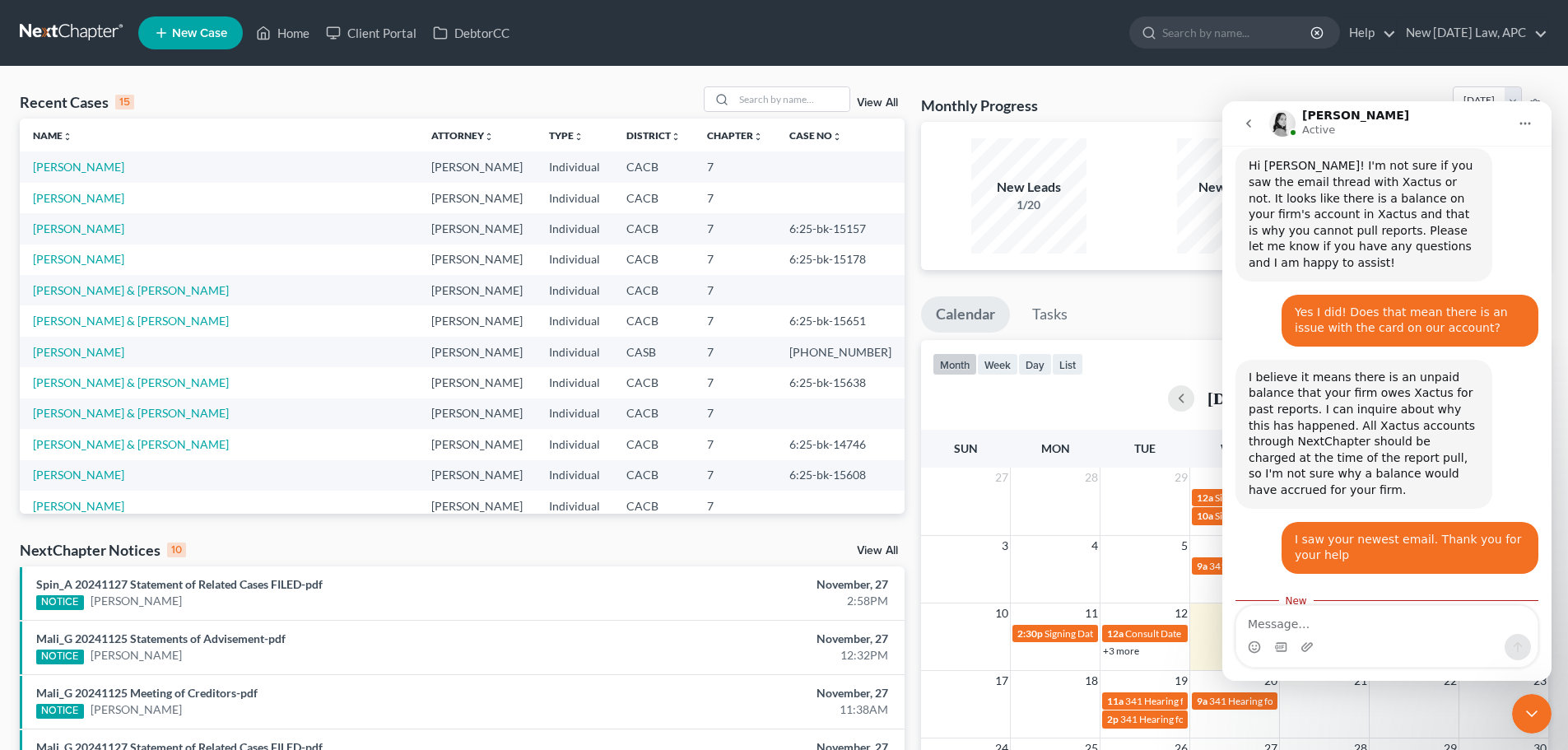
click at [1321, 624] on textarea "Message…" at bounding box center [1387, 620] width 302 height 28
click at [1534, 732] on div "Close Intercom Messenger" at bounding box center [1532, 714] width 40 height 40
